Goal: Task Accomplishment & Management: Use online tool/utility

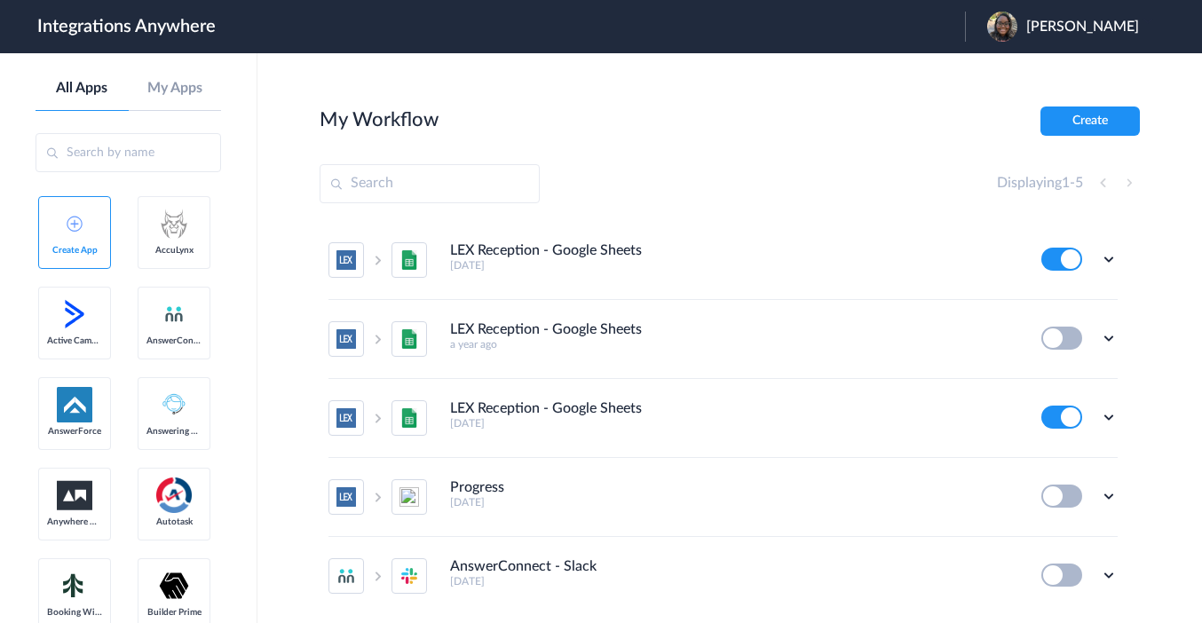
click at [1088, 24] on span "[PERSON_NAME]" at bounding box center [1083, 27] width 113 height 17
click at [1067, 70] on li "Logout" at bounding box center [1061, 72] width 192 height 33
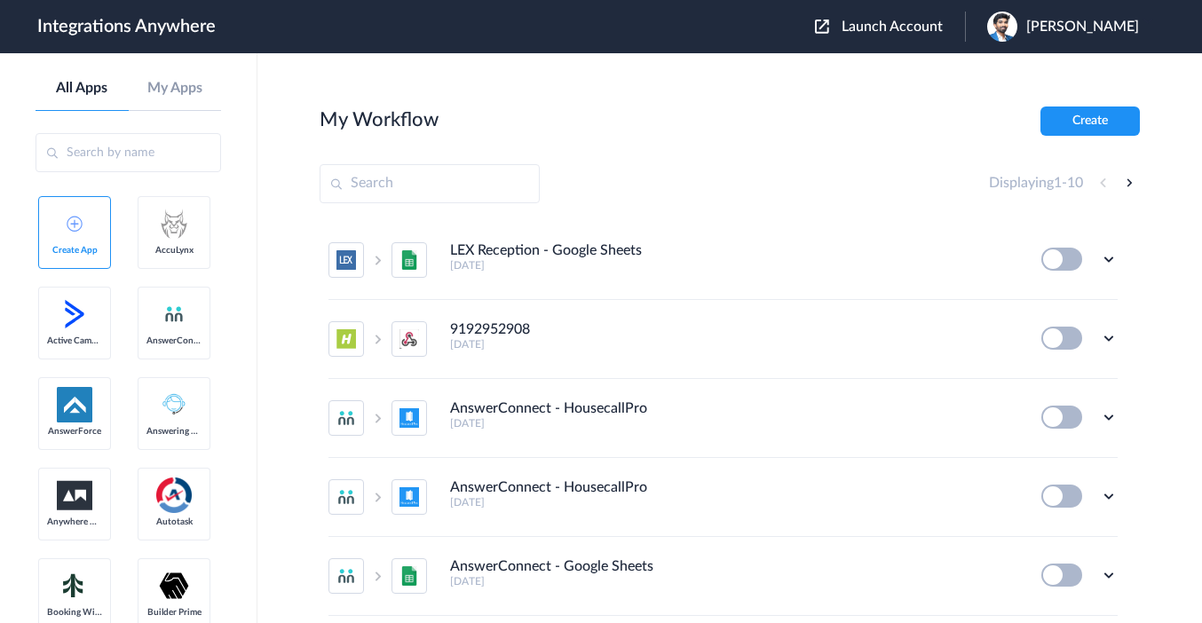
click at [889, 20] on span "Launch Account" at bounding box center [892, 27] width 101 height 14
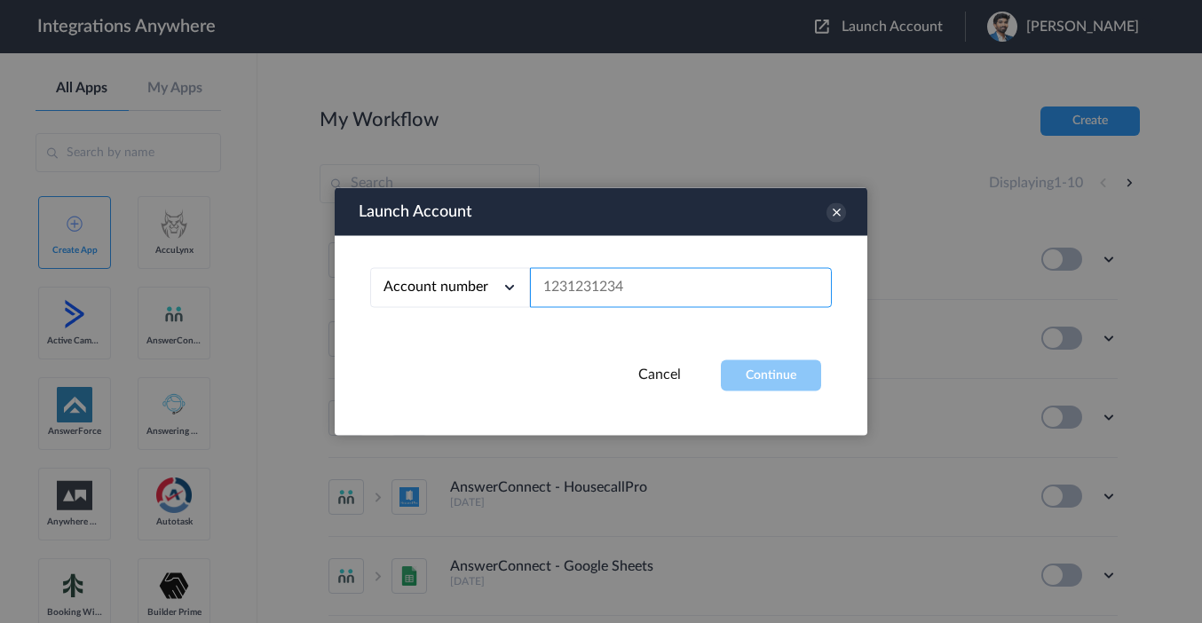
click at [643, 289] on input "text" at bounding box center [681, 288] width 302 height 40
paste input "9804122612"
type input "9804122612"
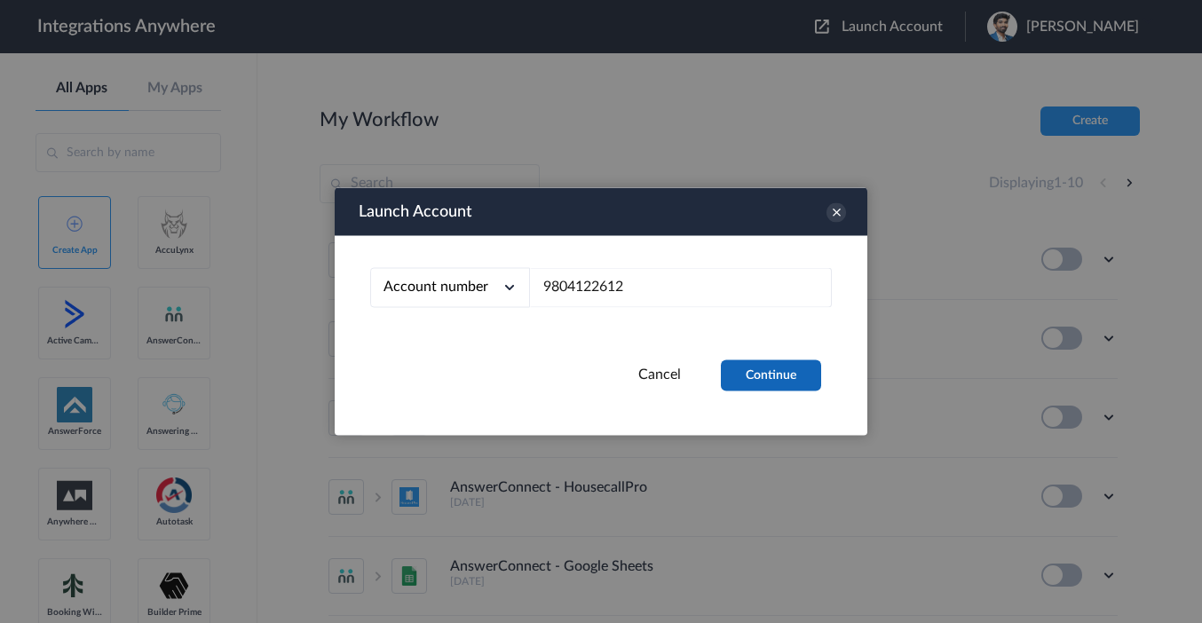
click at [773, 390] on button "Continue" at bounding box center [771, 376] width 100 height 31
